Goal: Task Accomplishment & Management: Complete application form

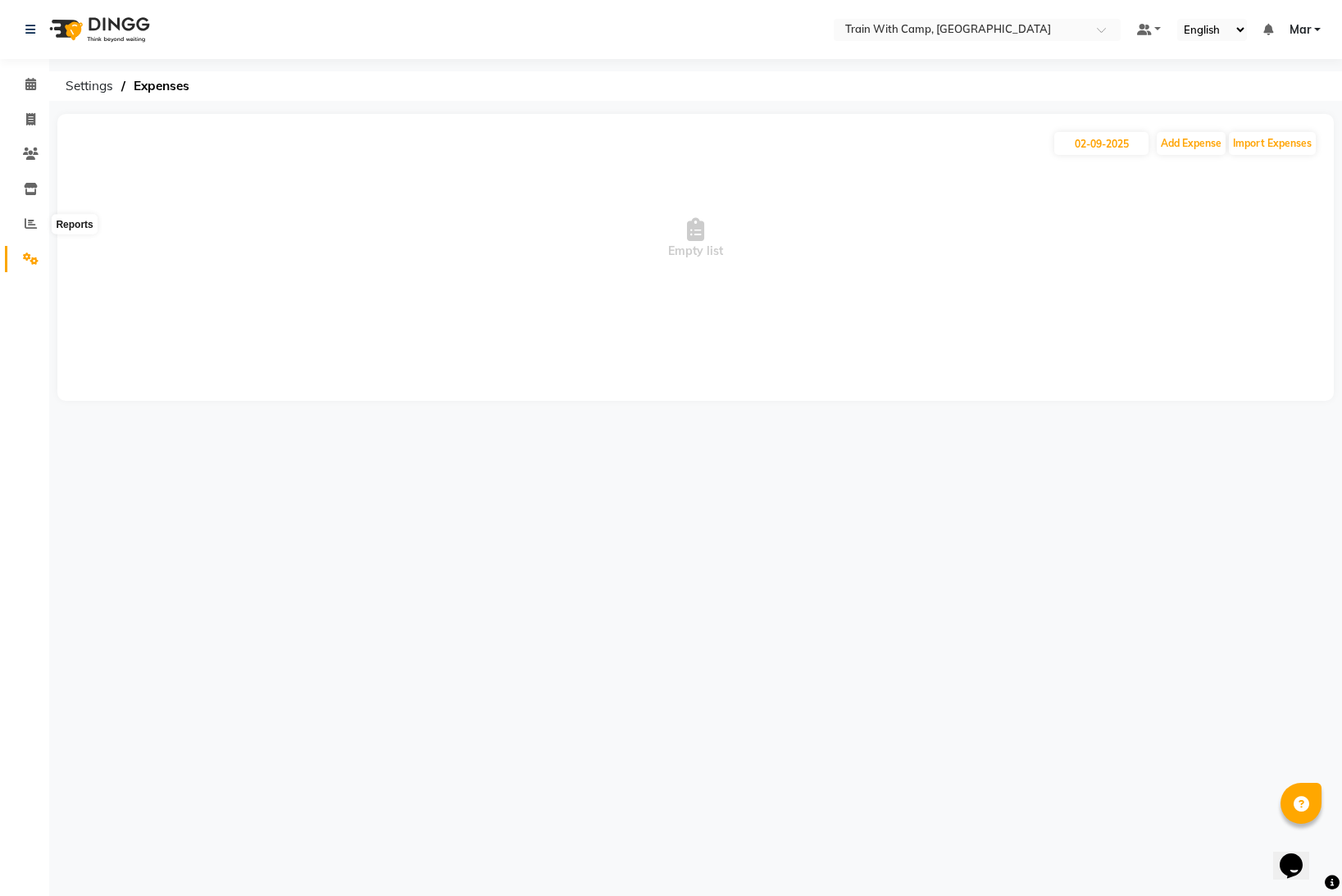
click at [24, 220] on span at bounding box center [30, 224] width 28 height 19
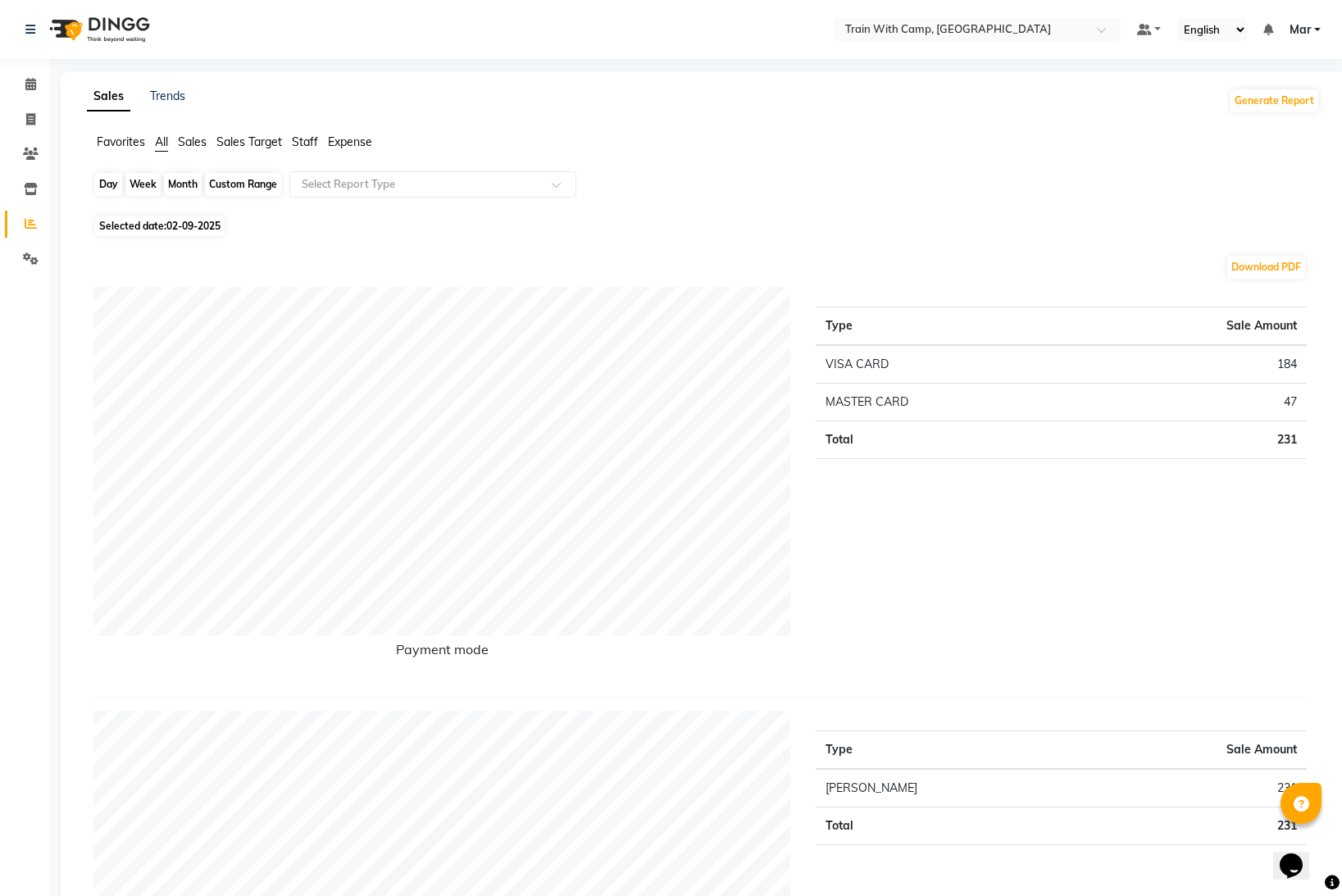
click at [113, 184] on div "Day" at bounding box center [108, 184] width 27 height 23
select select "9"
select select "2025"
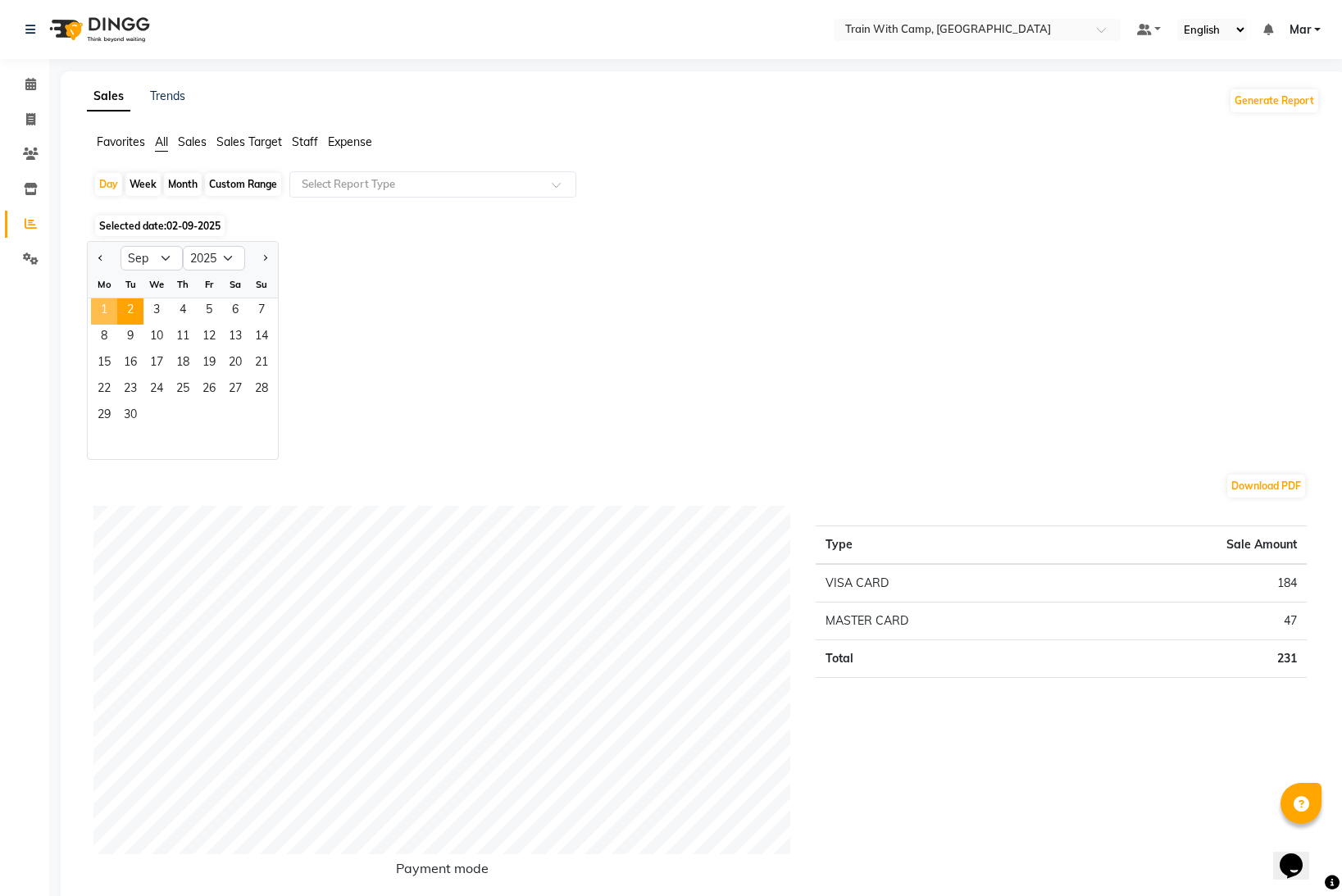
click at [104, 304] on span "1" at bounding box center [104, 312] width 26 height 26
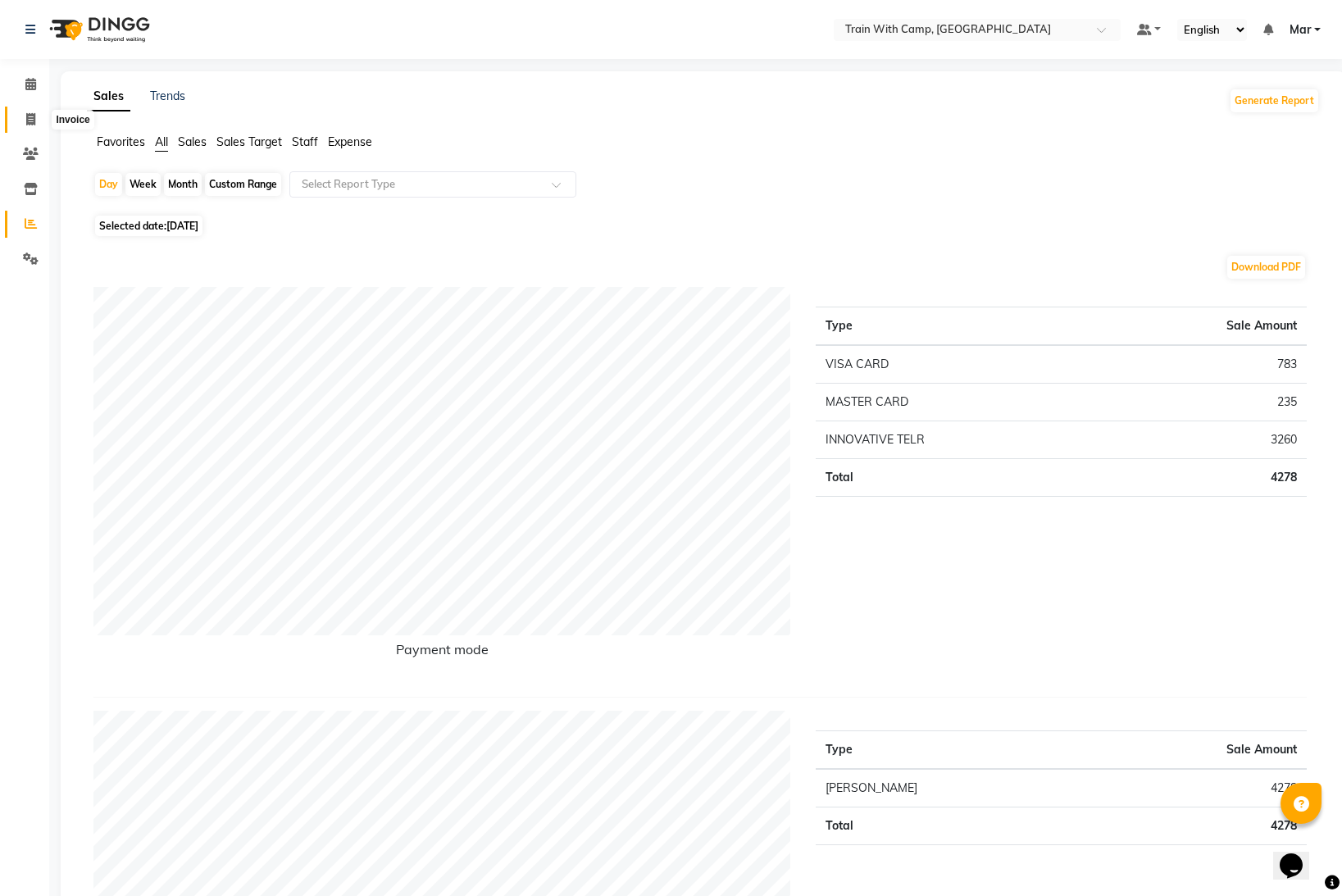
click at [32, 124] on icon at bounding box center [31, 119] width 9 height 12
select select "service"
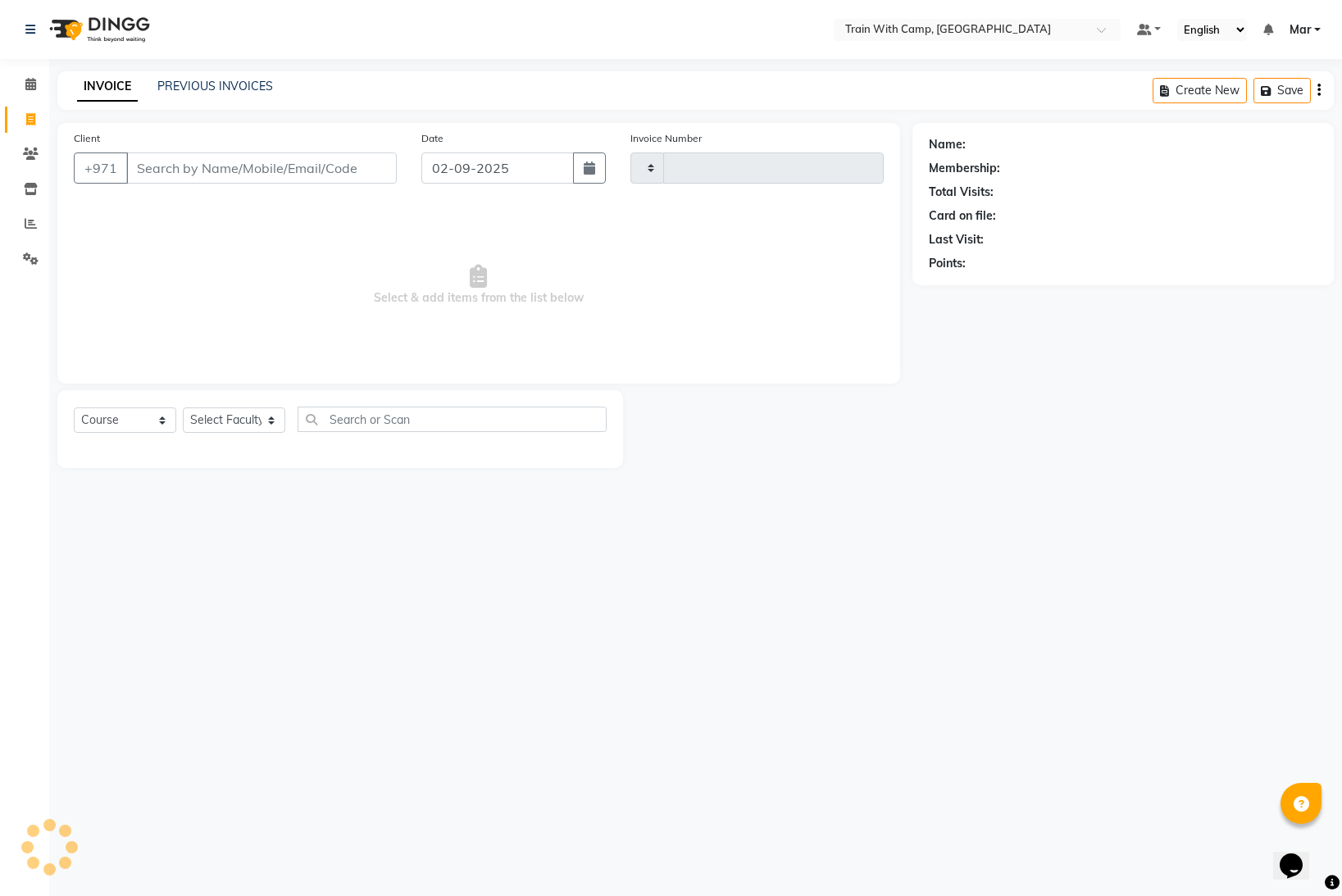
type input "4240"
select select "910"
type input "568880744"
select select "14898"
type input "568880744"
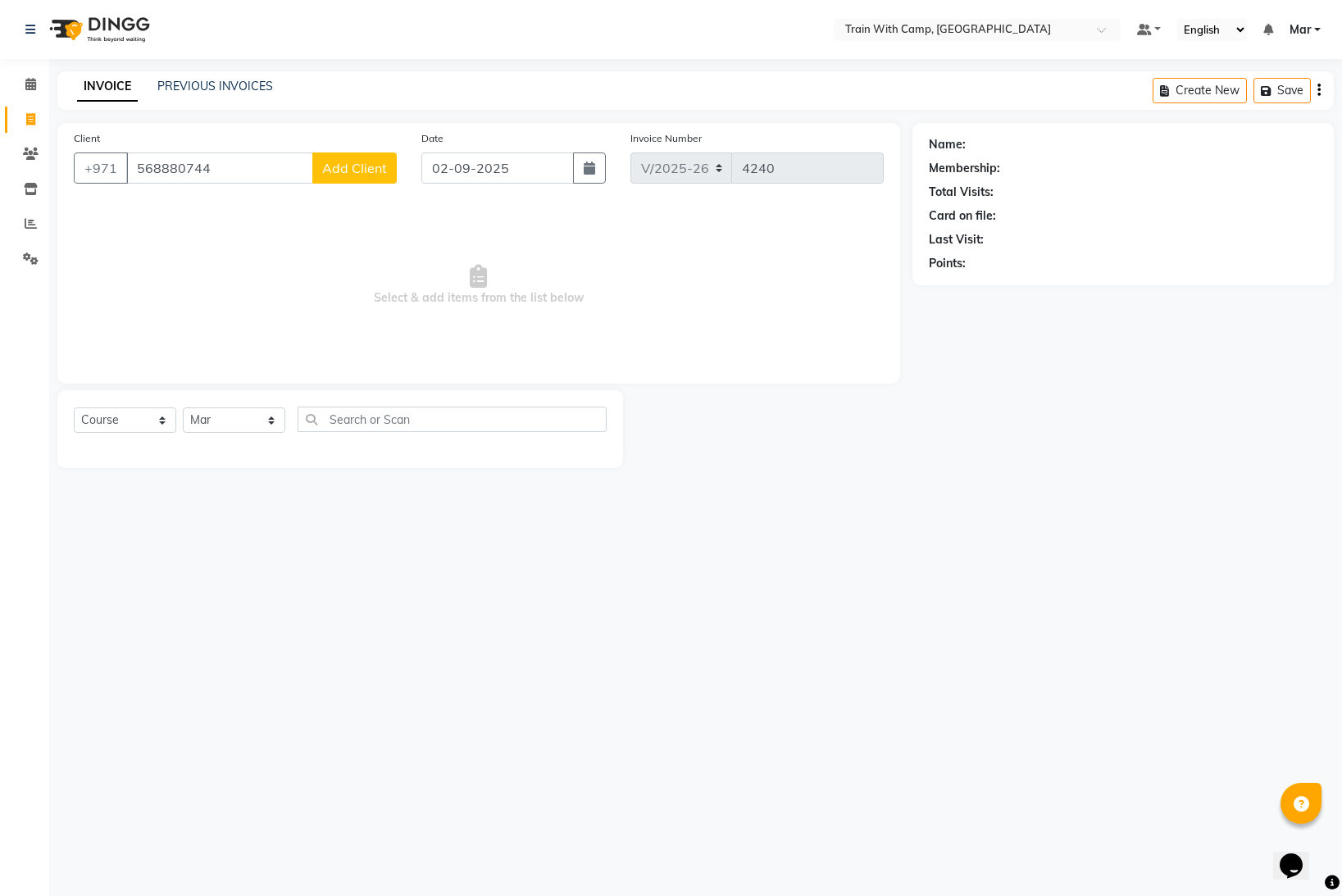
click at [364, 164] on span "Add Client" at bounding box center [354, 168] width 65 height 16
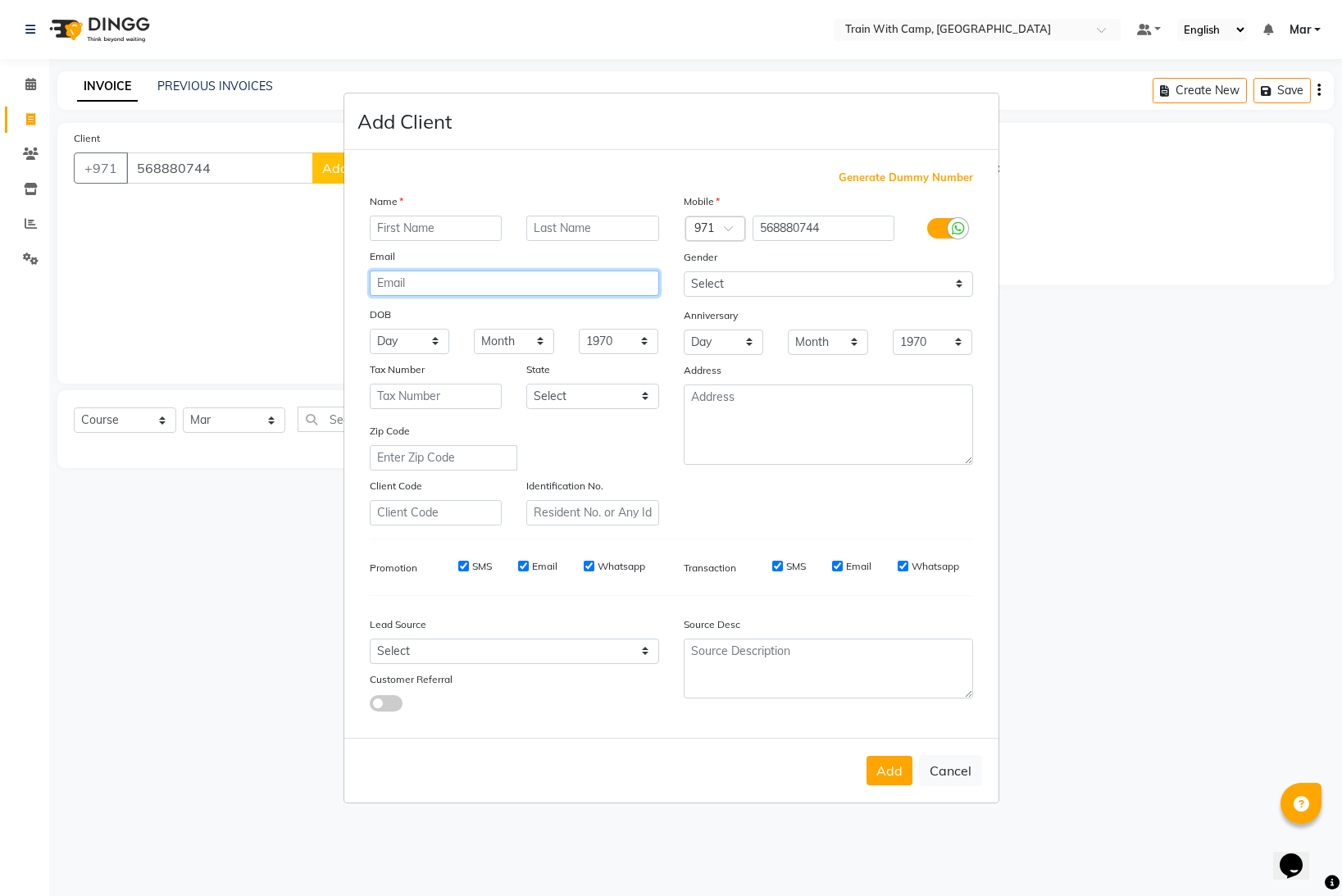
click at [494, 288] on input "email" at bounding box center [514, 282] width 289 height 25
paste input "[EMAIL_ADDRESS][DOMAIN_NAME]"
type input "[EMAIL_ADDRESS][DOMAIN_NAME]"
click at [466, 232] on input "text" at bounding box center [436, 228] width 133 height 25
paste input "Salama"
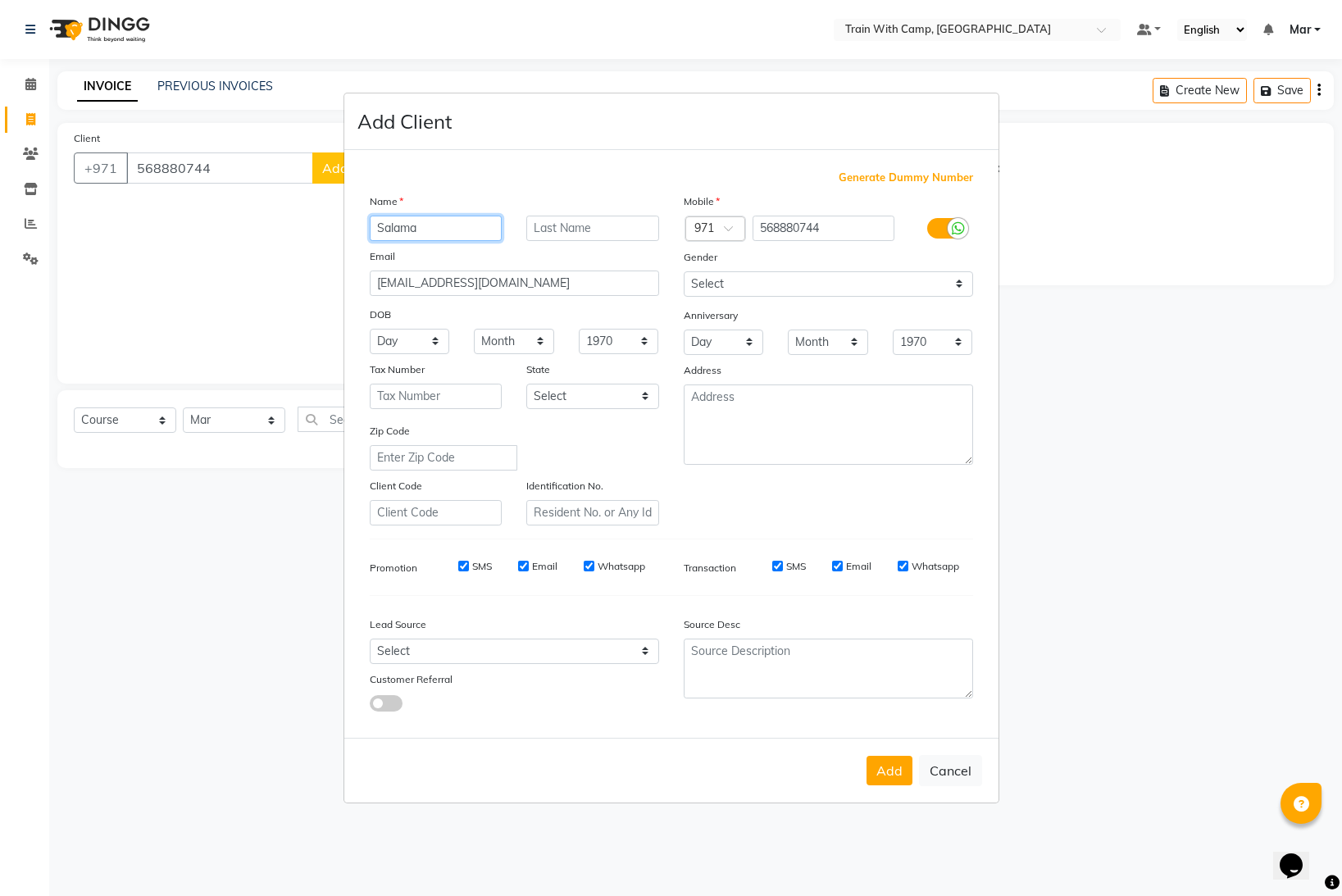
type input "Salama"
click at [597, 228] on input "text" at bounding box center [592, 228] width 133 height 25
type input "S"
click at [731, 280] on select "Select [DEMOGRAPHIC_DATA] [DEMOGRAPHIC_DATA] Other Prefer Not To Say" at bounding box center [827, 283] width 289 height 25
select select "[DEMOGRAPHIC_DATA]"
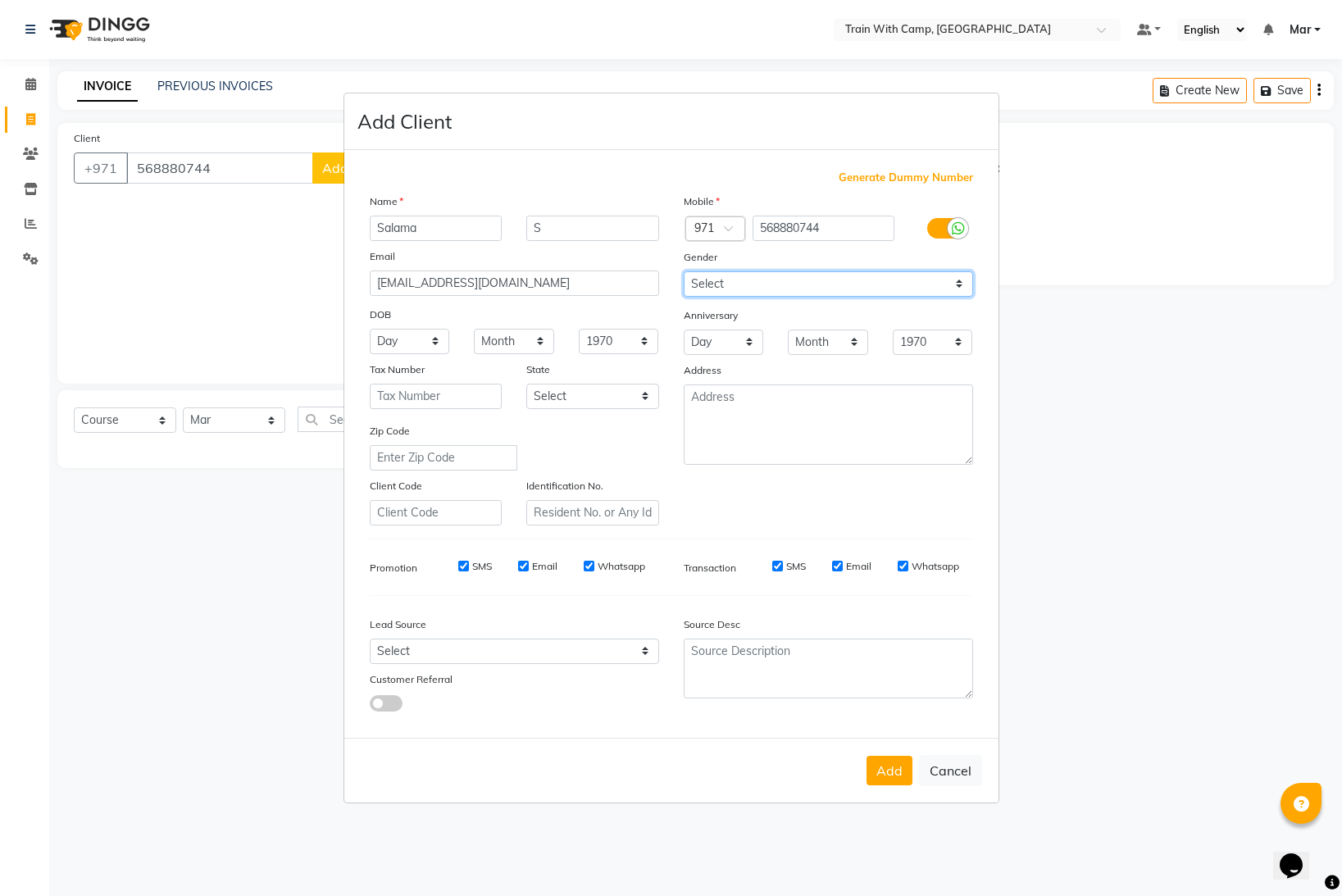
click at [683, 271] on select "Select [DEMOGRAPHIC_DATA] [DEMOGRAPHIC_DATA] Other Prefer Not To Say" at bounding box center [827, 283] width 289 height 25
click at [898, 776] on button "Add" at bounding box center [888, 770] width 46 height 29
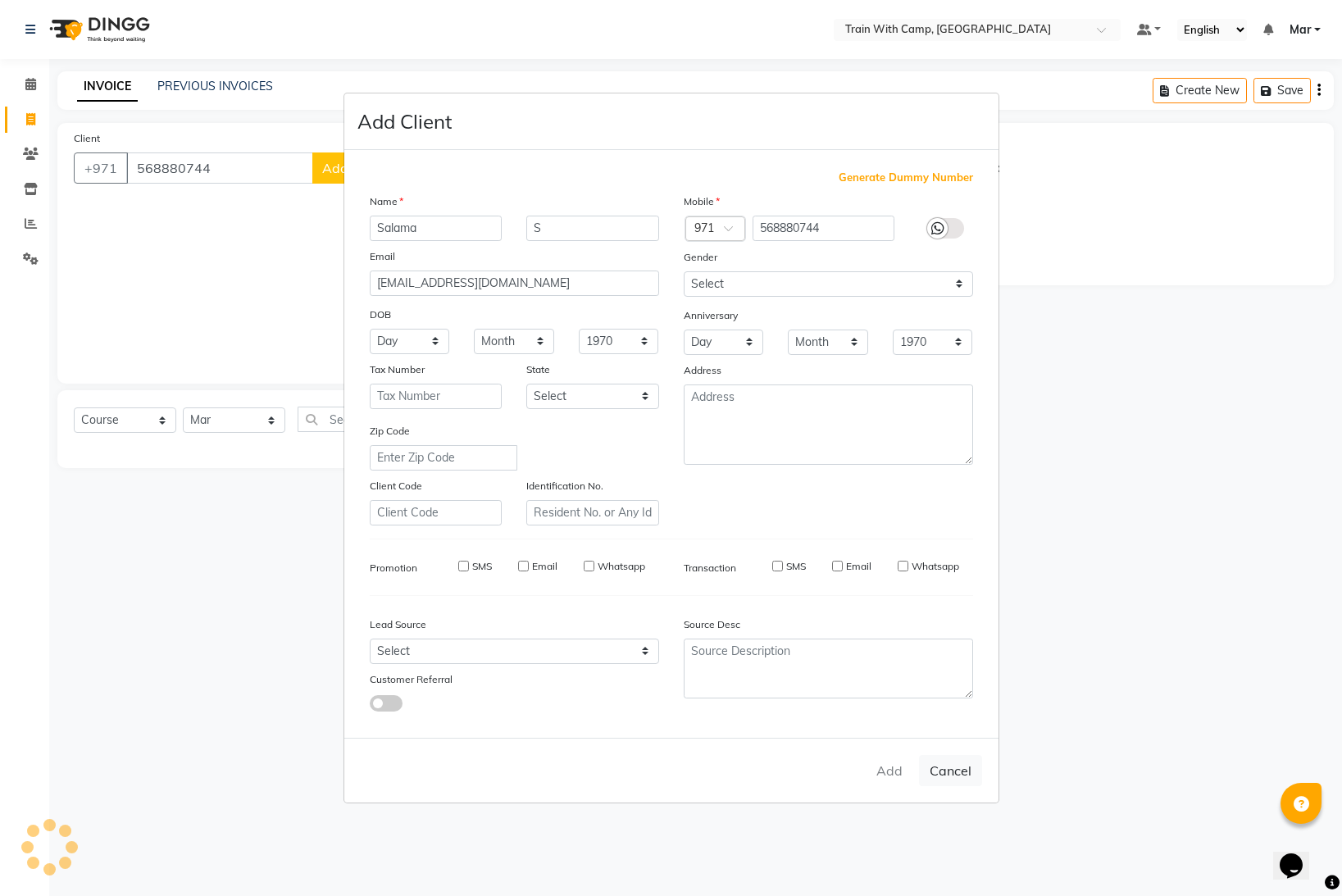
select select
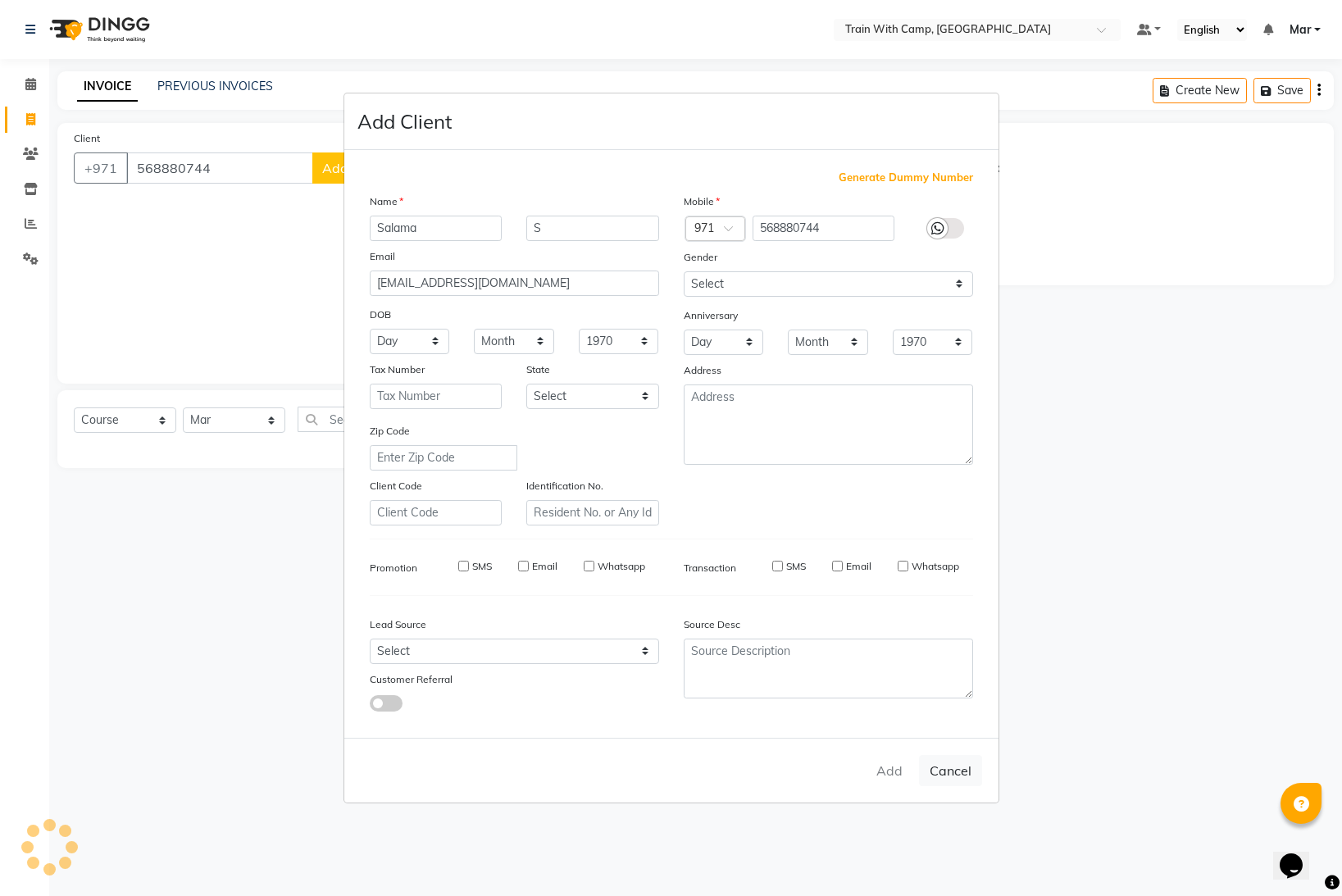
select select
checkbox input "false"
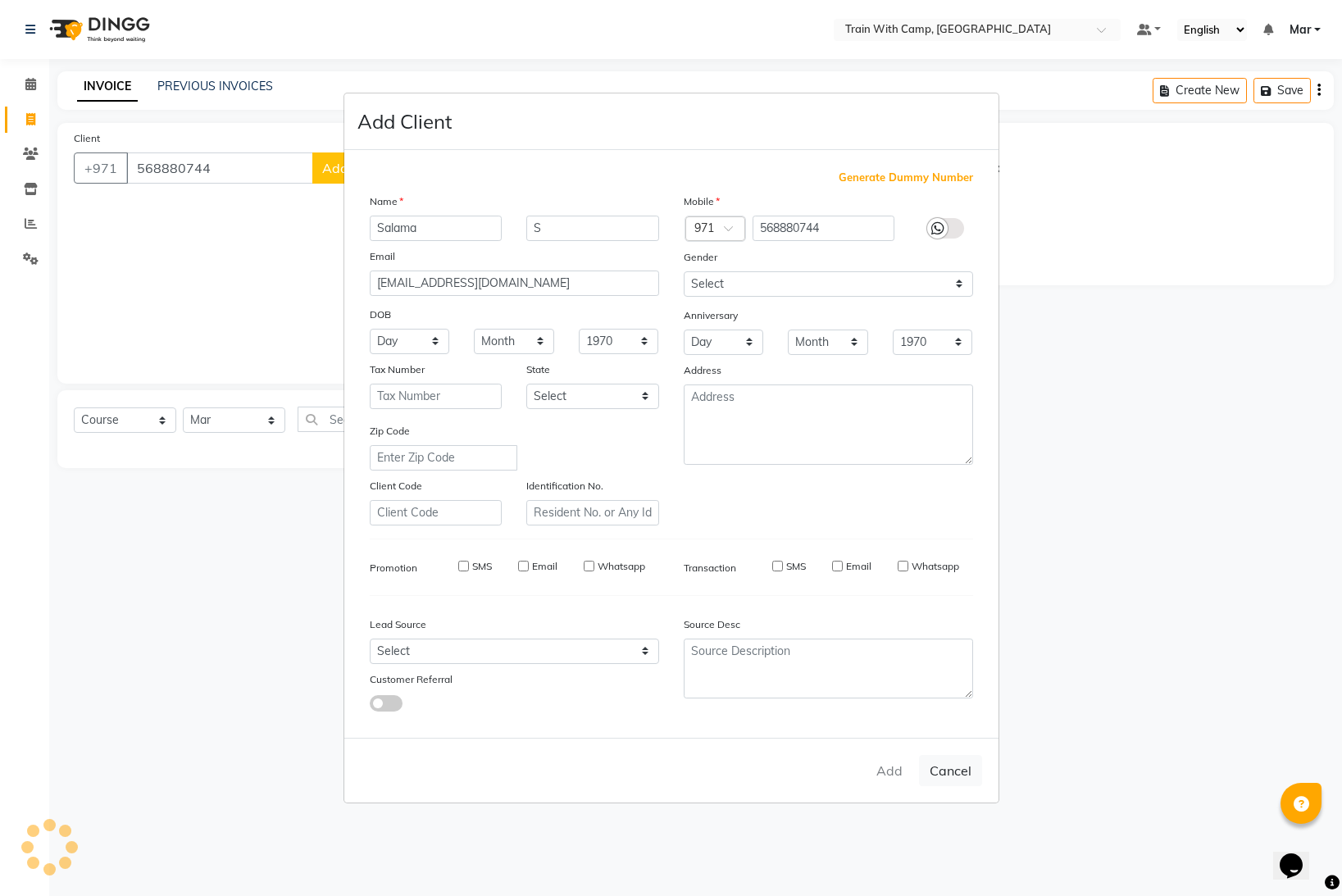
checkbox input "false"
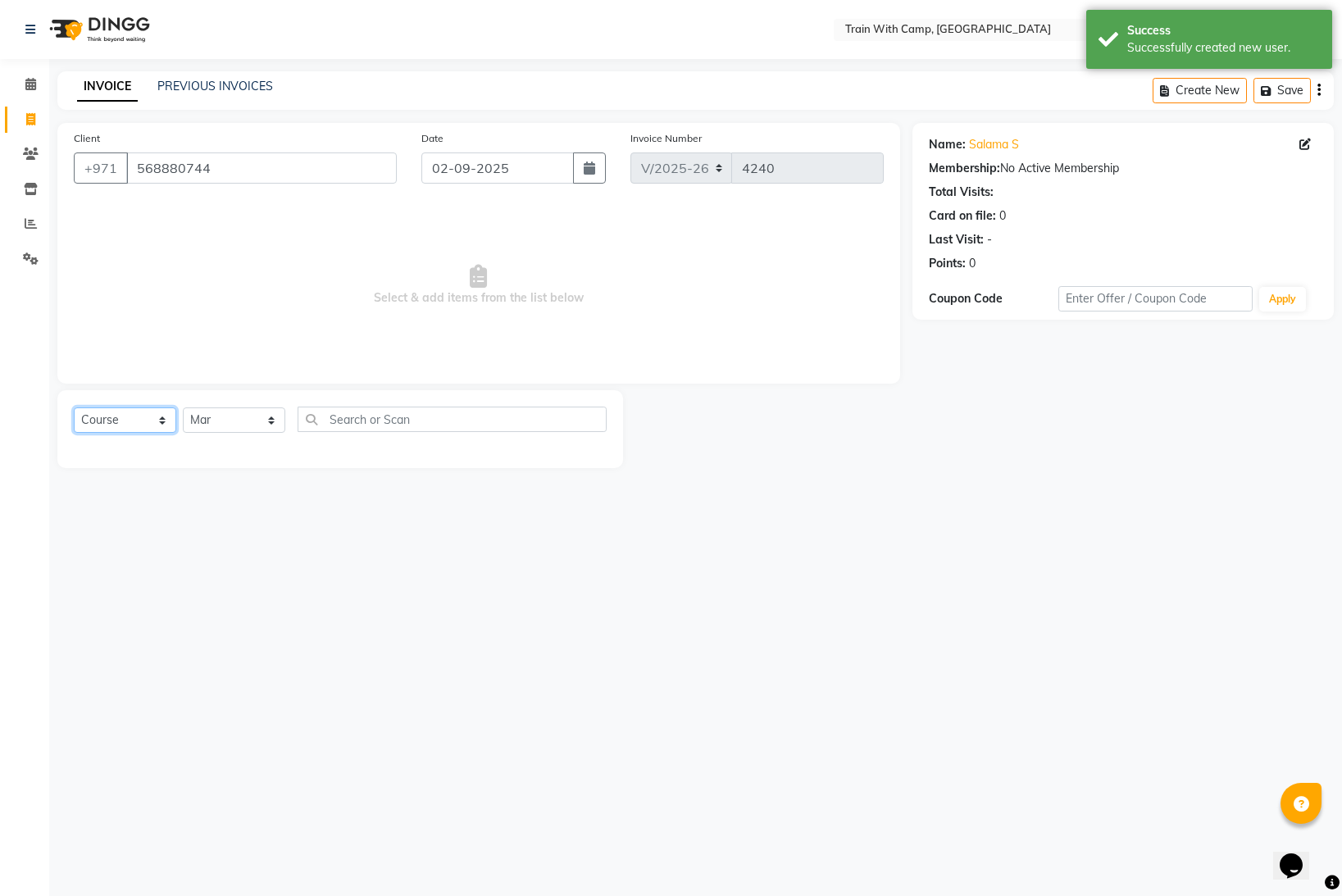
click at [121, 426] on select "Select Course Product Membership Package Voucher Prepaid Gift Card" at bounding box center [124, 420] width 103 height 25
select select "package"
click at [73, 408] on select "Select Course Product Membership Package Voucher Prepaid Gift Card" at bounding box center [124, 420] width 103 height 25
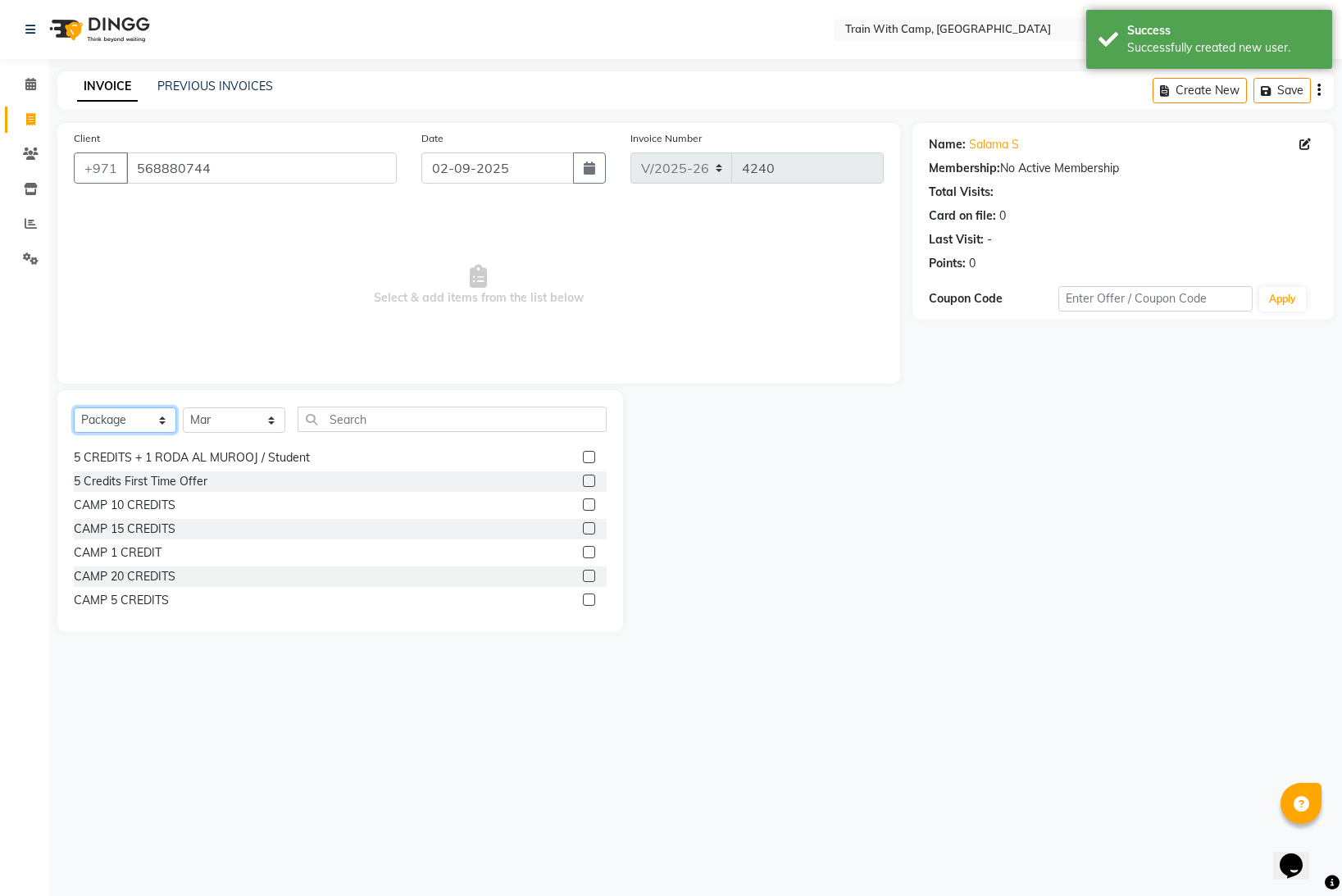
scroll to position [76, 0]
click at [591, 545] on label at bounding box center [588, 544] width 12 height 12
click at [591, 545] on input "checkbox" at bounding box center [587, 545] width 10 height 10
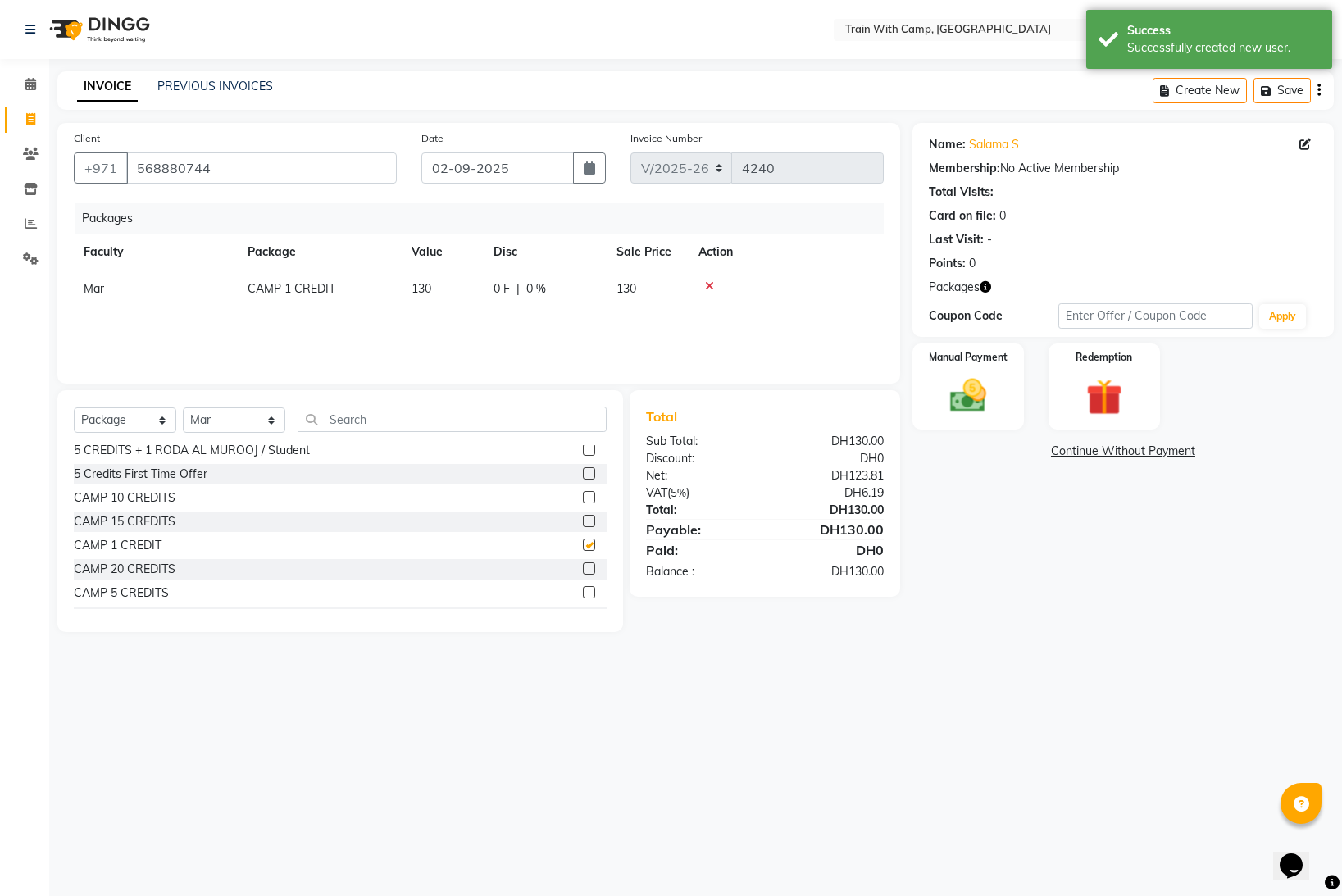
checkbox input "false"
click at [993, 389] on img at bounding box center [967, 395] width 61 height 43
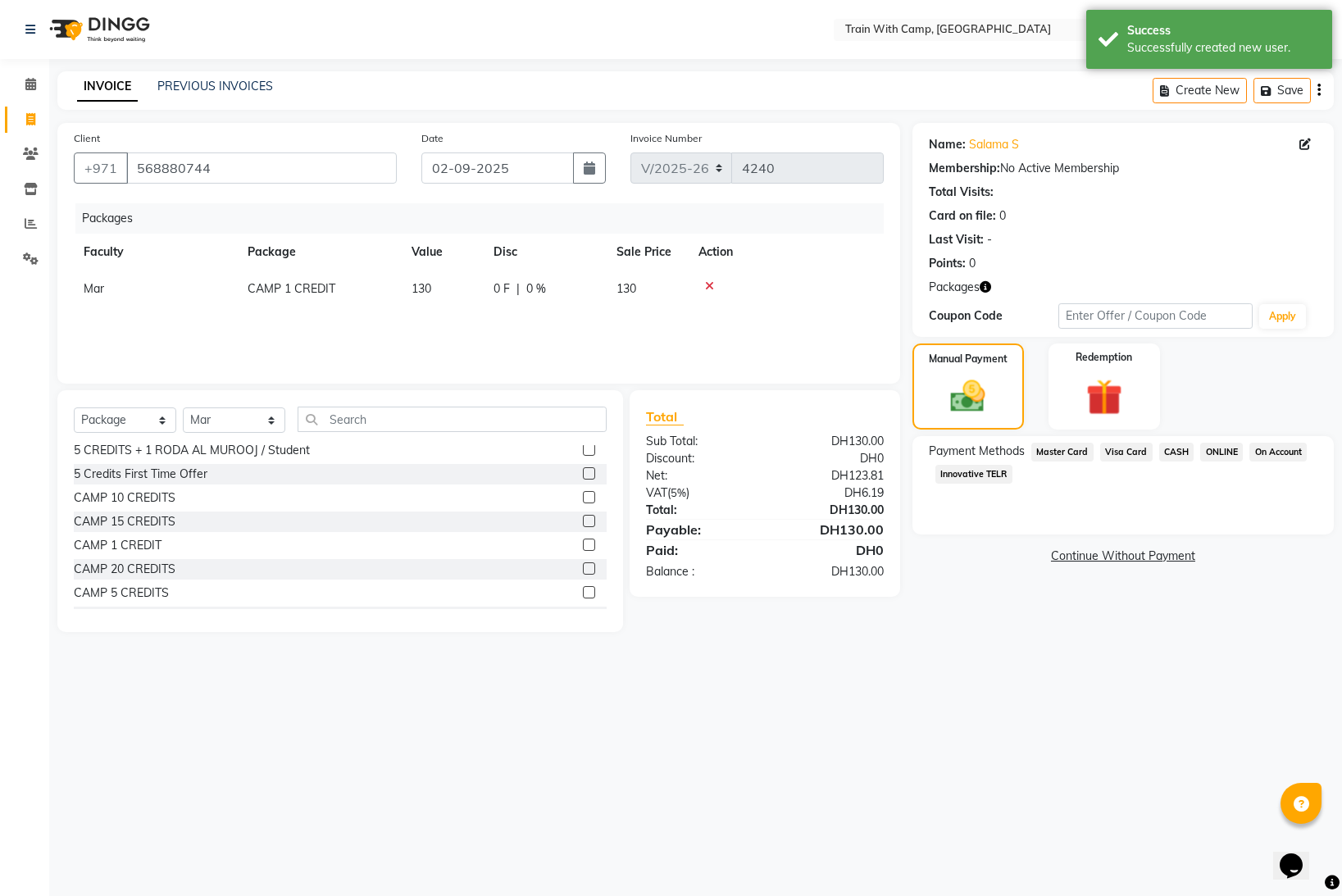
click at [962, 475] on span "Innovative TELR" at bounding box center [974, 474] width 77 height 19
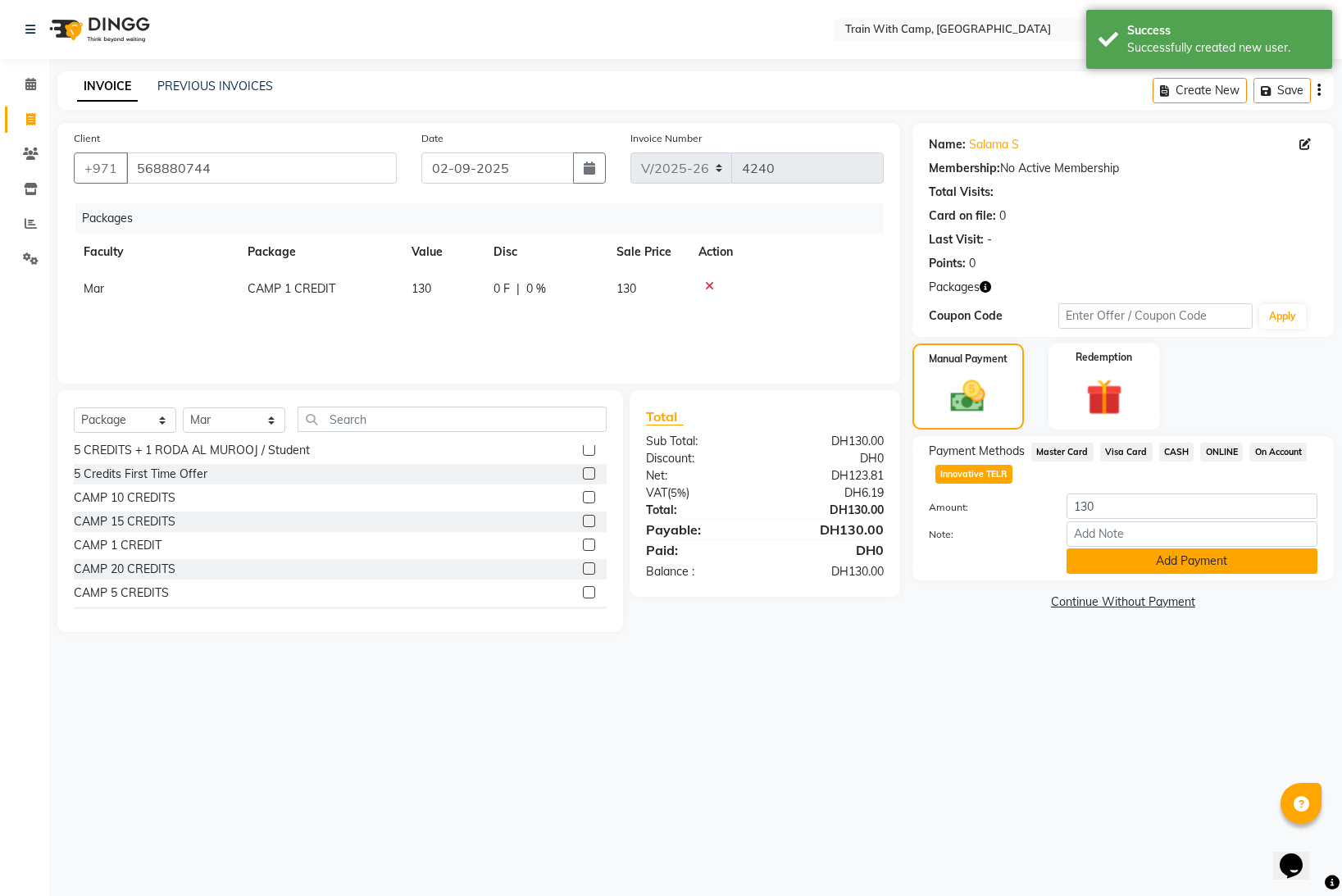
click at [1087, 553] on button "Add Payment" at bounding box center [1191, 561] width 250 height 25
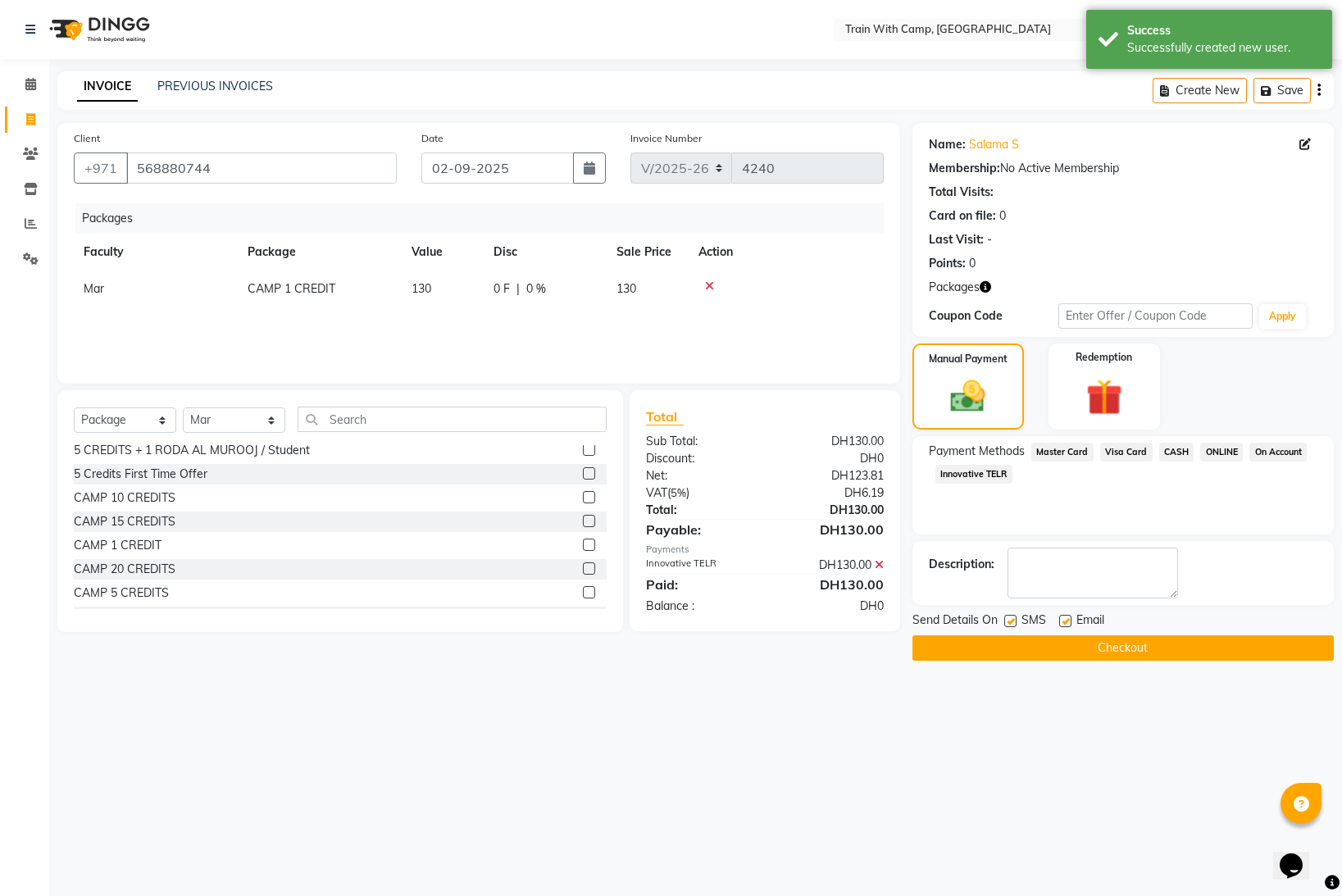
click at [1067, 623] on label at bounding box center [1064, 620] width 12 height 12
click at [1067, 623] on input "checkbox" at bounding box center [1063, 621] width 10 height 10
checkbox input "false"
click at [1013, 625] on label at bounding box center [1010, 620] width 12 height 12
click at [1013, 625] on input "checkbox" at bounding box center [1009, 621] width 10 height 10
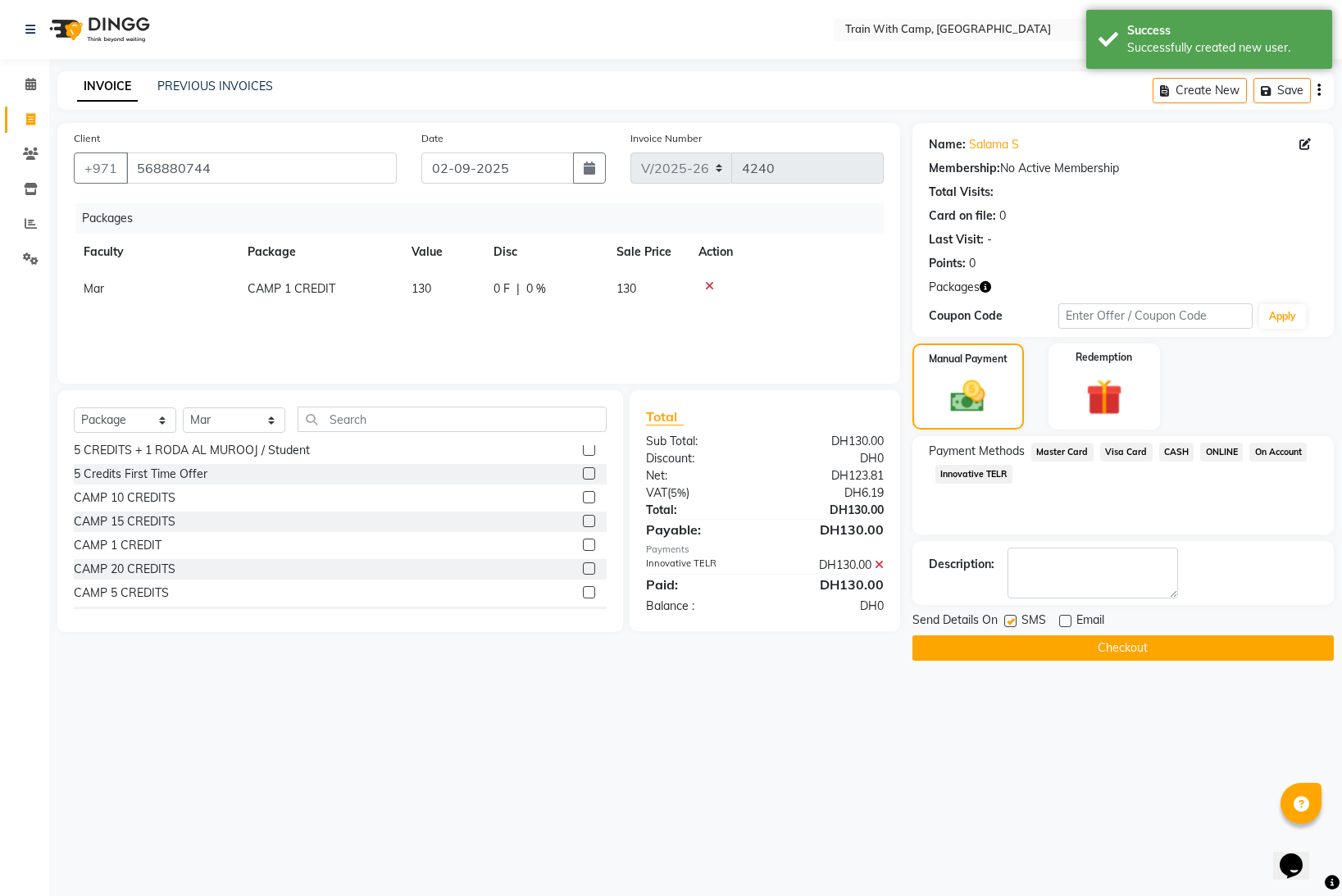
checkbox input "false"
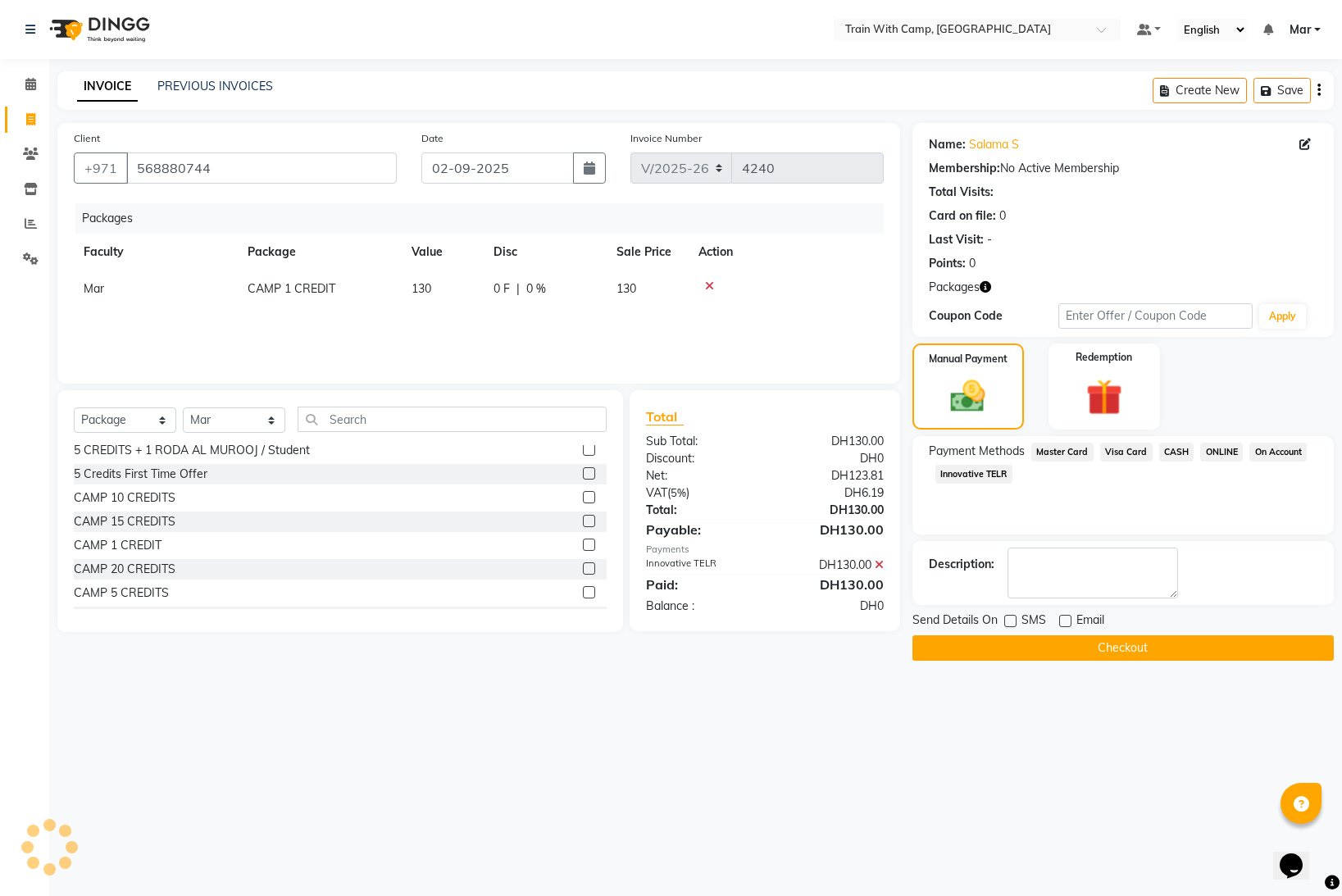
click at [1027, 648] on button "Checkout" at bounding box center [1123, 648] width 422 height 25
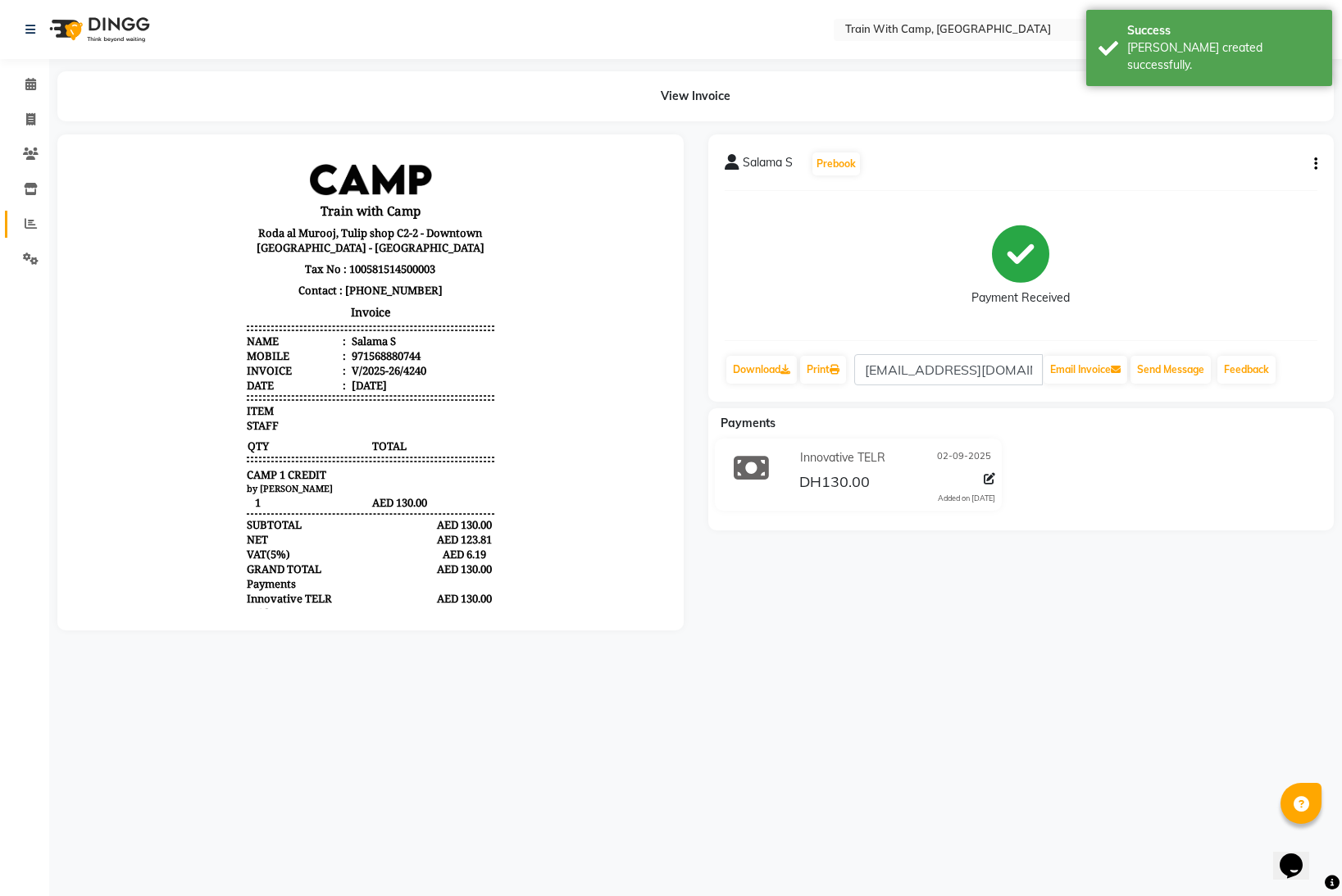
click at [29, 233] on link "Reports" at bounding box center [24, 224] width 40 height 27
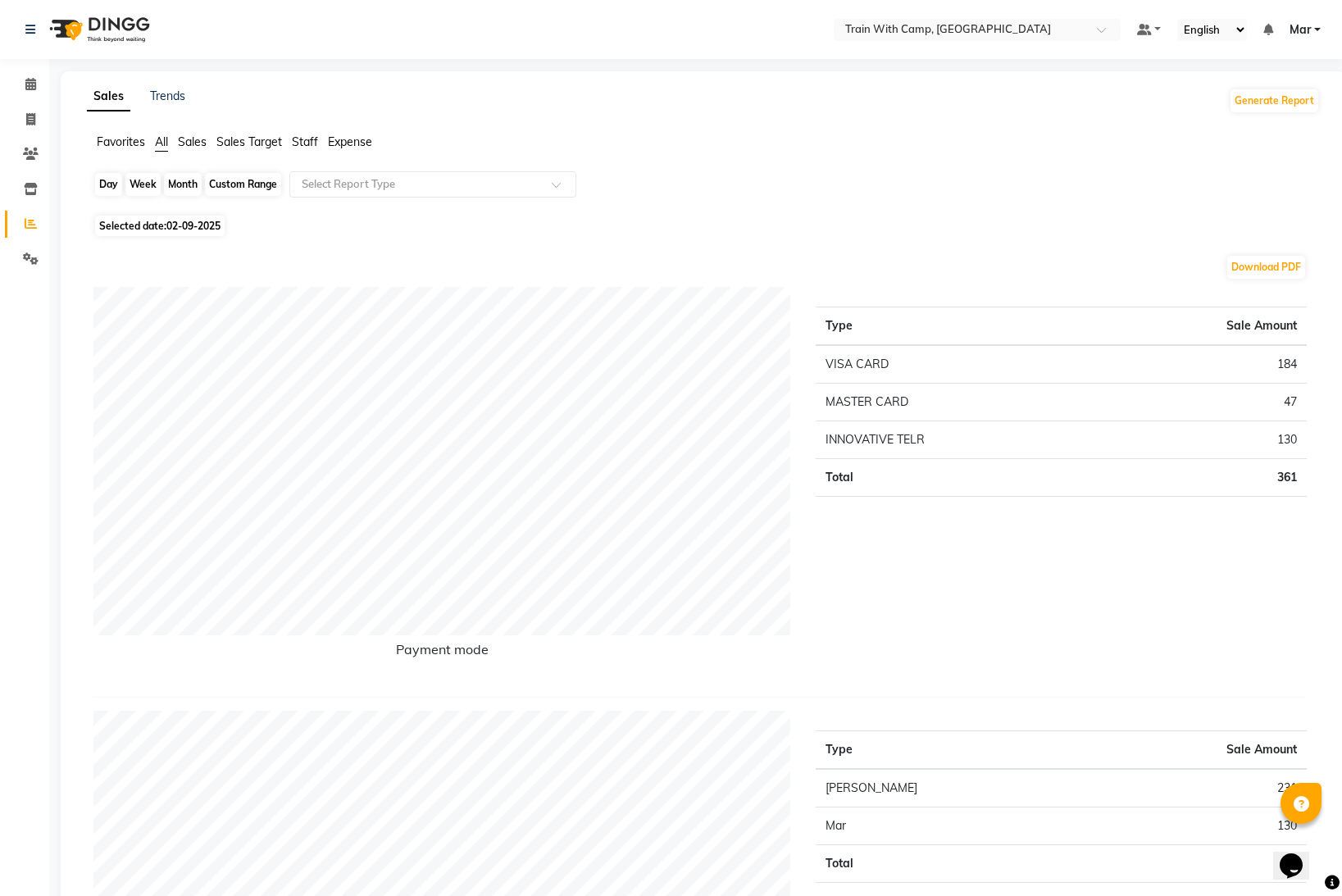
click at [104, 182] on div "Day" at bounding box center [108, 184] width 27 height 23
select select "9"
select select "2025"
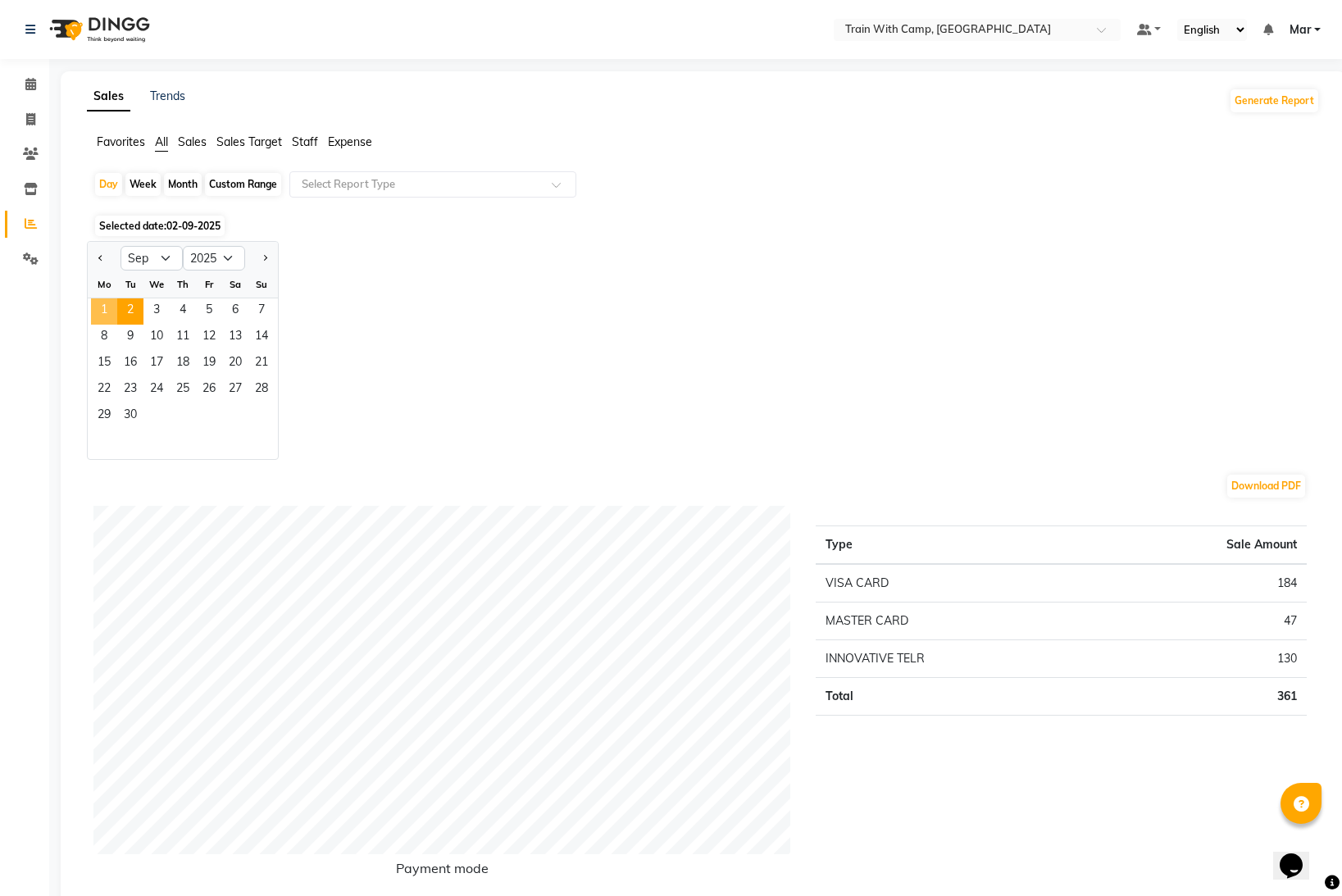
click at [113, 307] on span "1" at bounding box center [104, 312] width 26 height 26
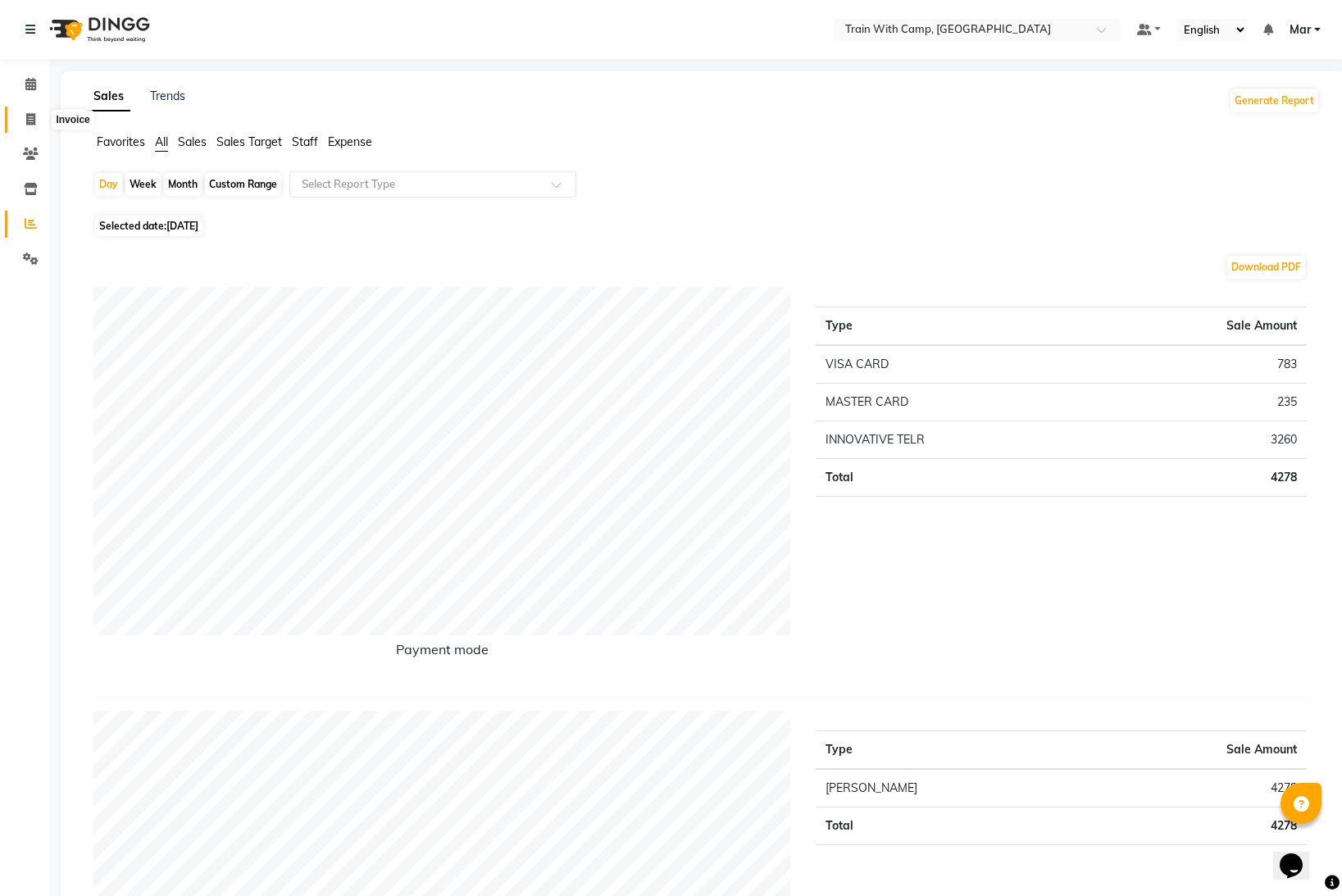
click at [40, 123] on span at bounding box center [30, 120] width 28 height 19
select select "service"
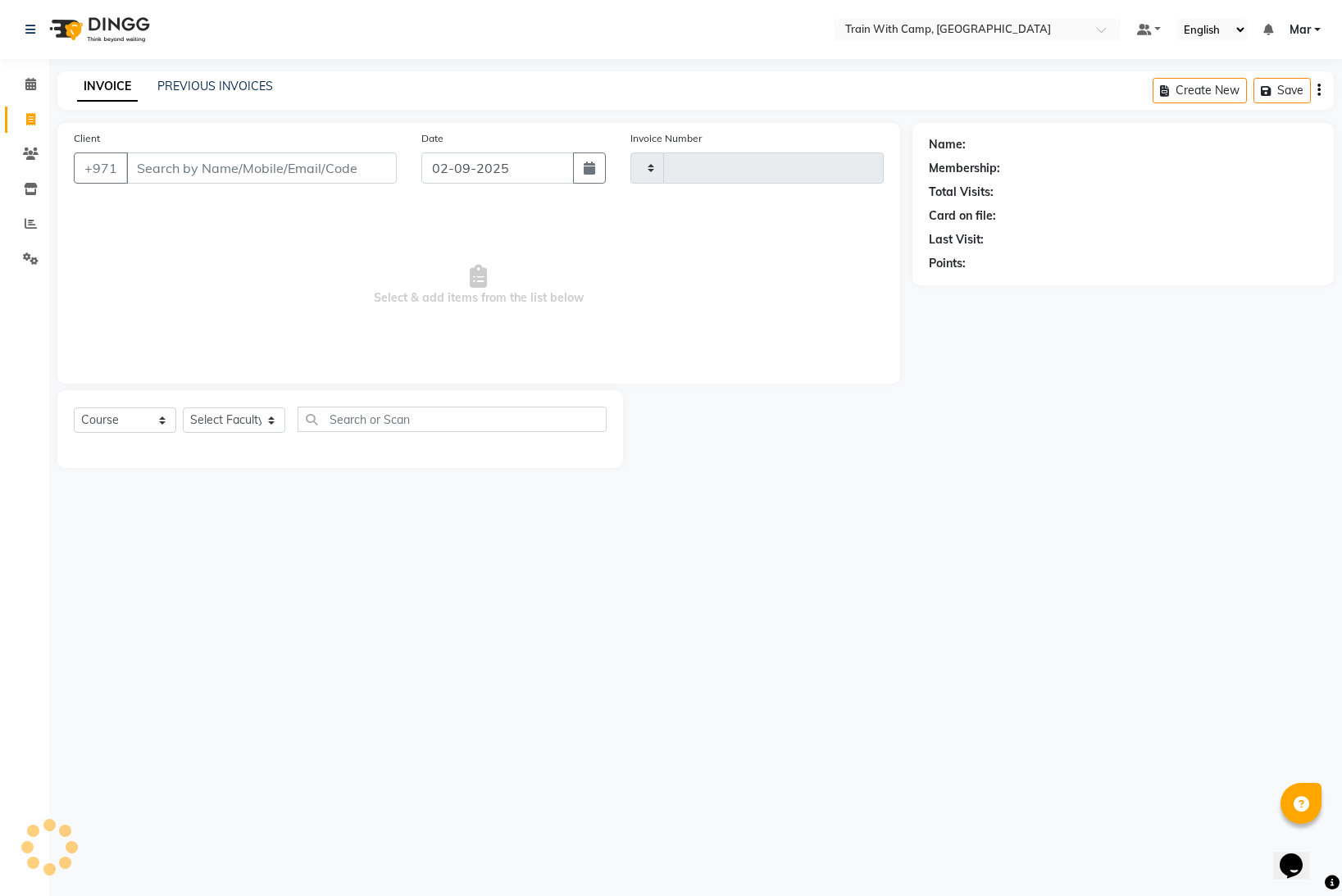
type input "4241"
select select "910"
select select "14898"
